Goal: Task Accomplishment & Management: Use online tool/utility

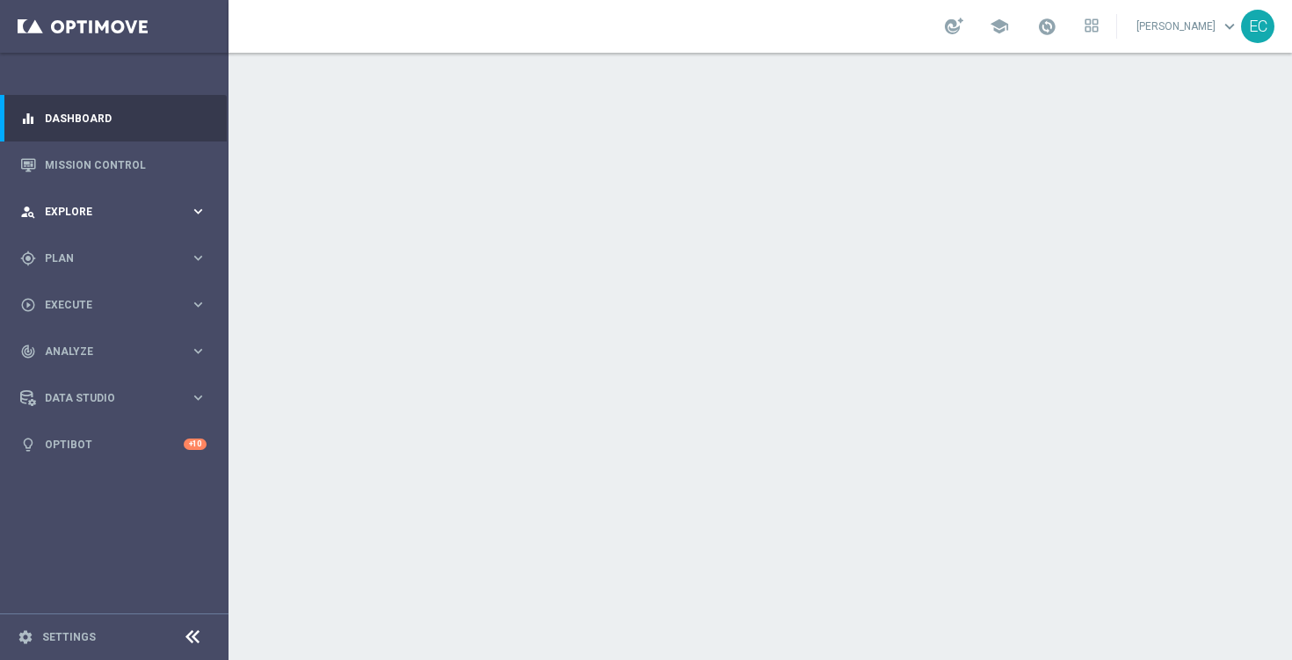
click at [143, 221] on div "person_search Explore keyboard_arrow_right" at bounding box center [113, 211] width 227 height 47
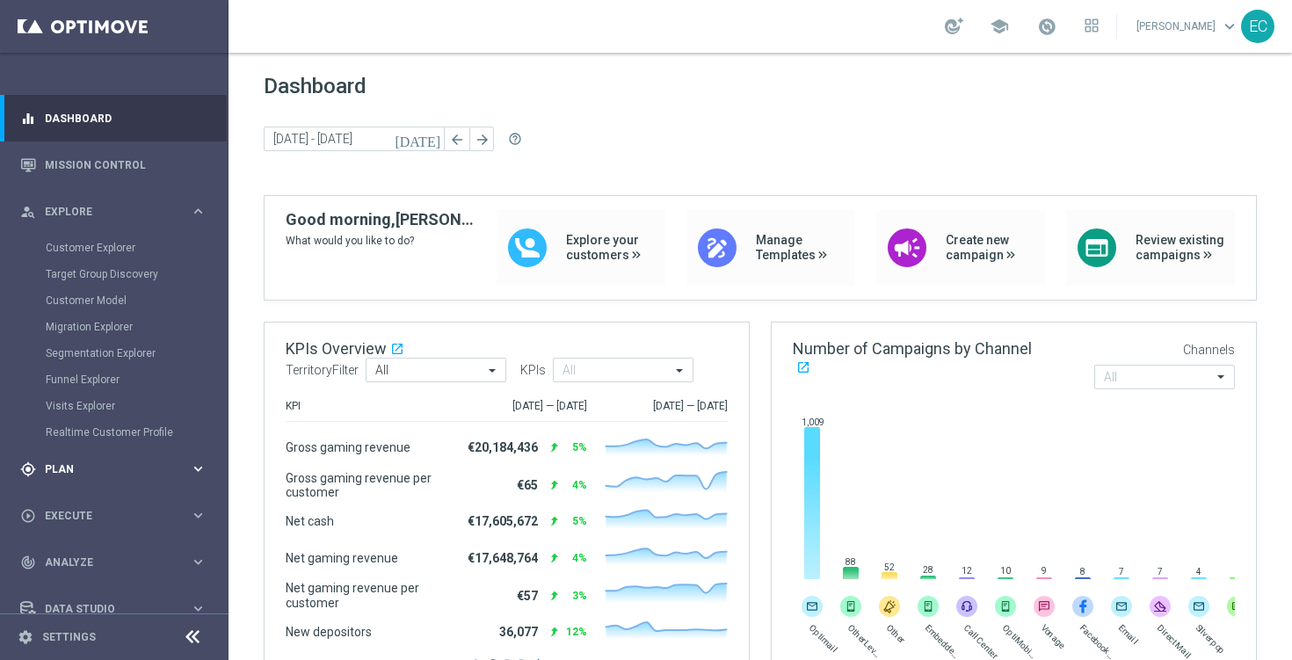
click at [80, 463] on div "gps_fixed Plan" at bounding box center [105, 469] width 170 height 16
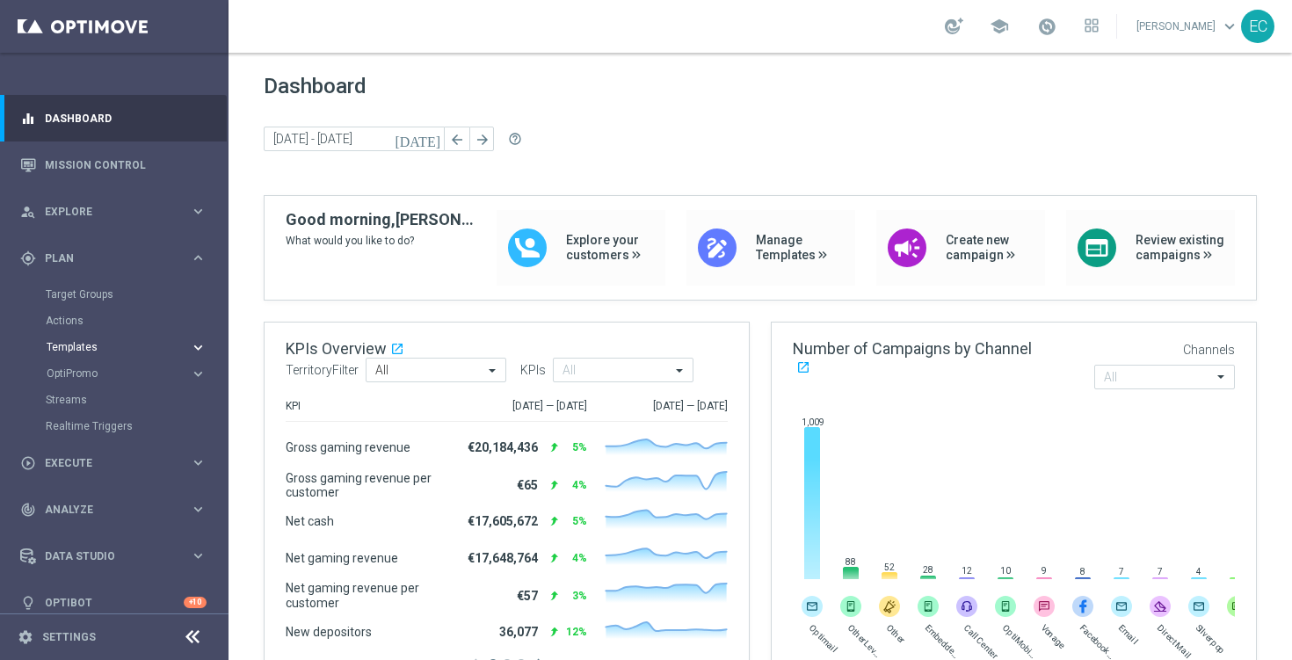
click at [89, 350] on span "Templates" at bounding box center [110, 347] width 126 height 11
click at [104, 376] on link "Optimail" at bounding box center [118, 374] width 128 height 14
